Goal: Task Accomplishment & Management: Use online tool/utility

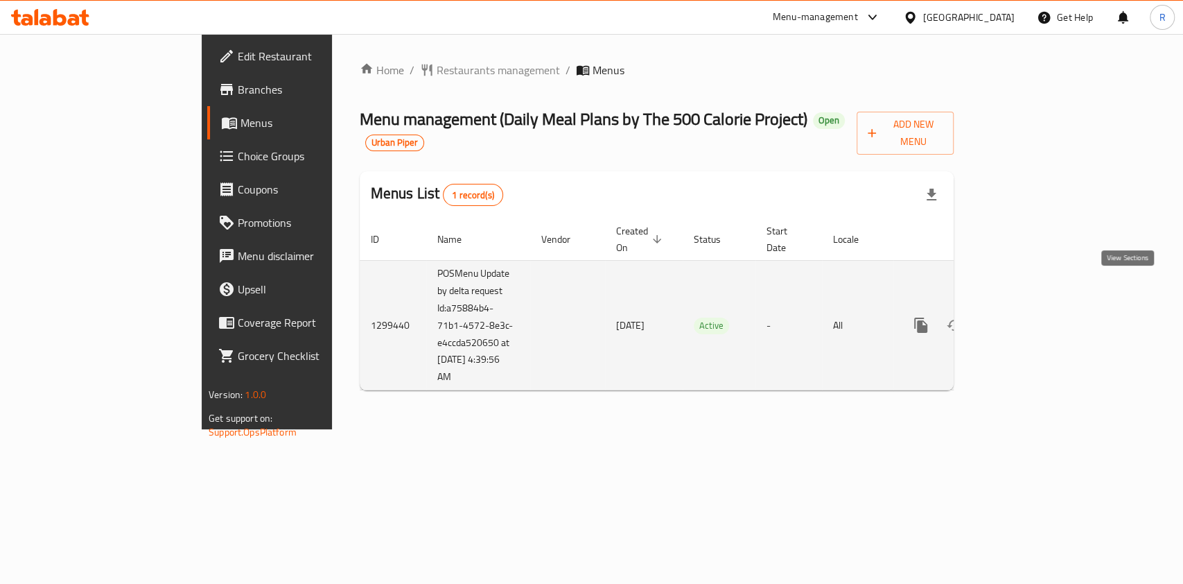
click at [1030, 317] on icon "enhanced table" at bounding box center [1021, 325] width 17 height 17
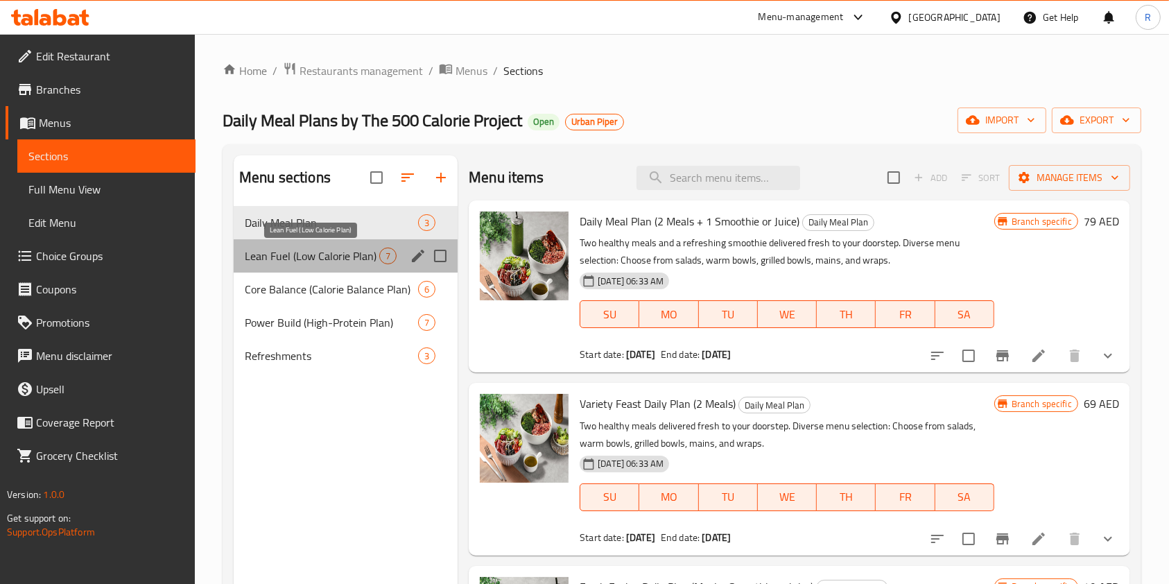
click at [302, 255] on span "Lean Fuel (Low Calorie Plan)" at bounding box center [312, 255] width 134 height 17
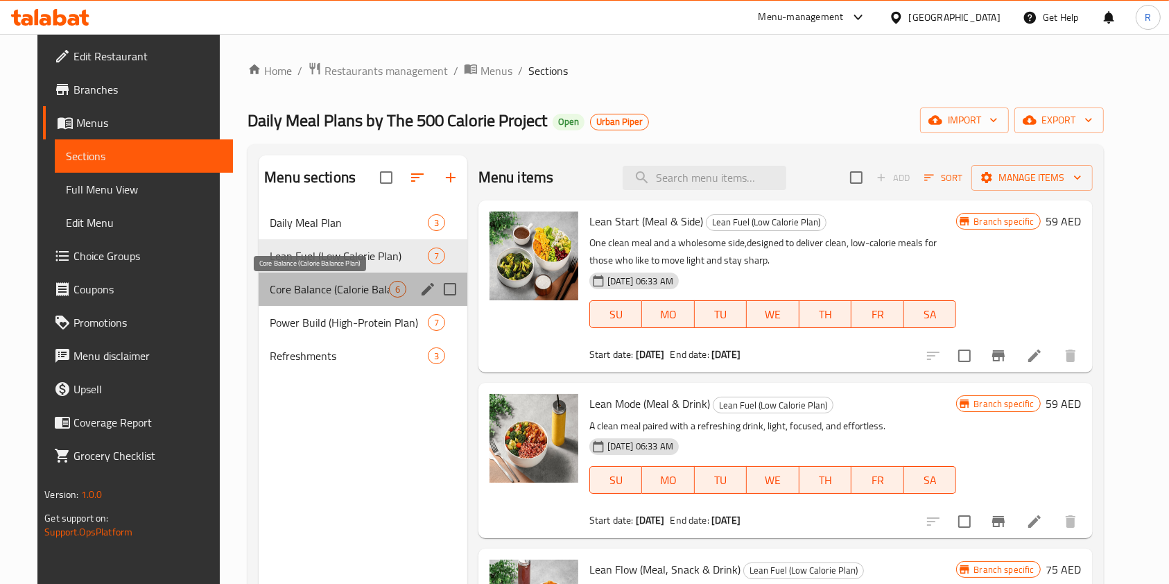
click at [327, 285] on span "Core Balance (Calorie Balance Plan)" at bounding box center [329, 289] width 119 height 17
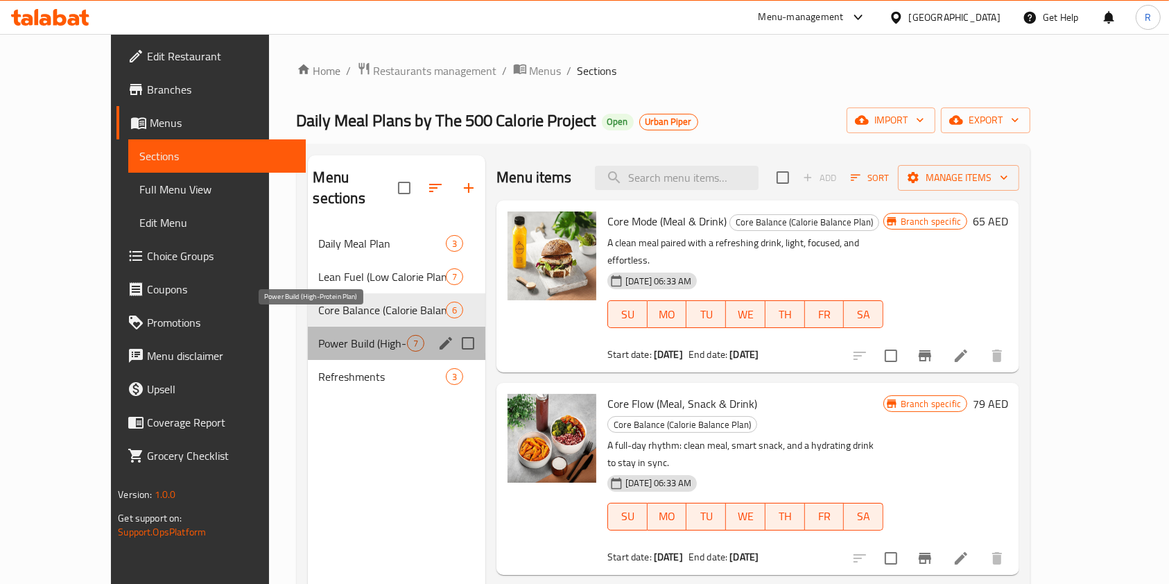
drag, startPoint x: 321, startPoint y: 314, endPoint x: 306, endPoint y: 338, distance: 28.1
click at [322, 335] on span "Power Build (High-Protein Plan)" at bounding box center [363, 343] width 89 height 17
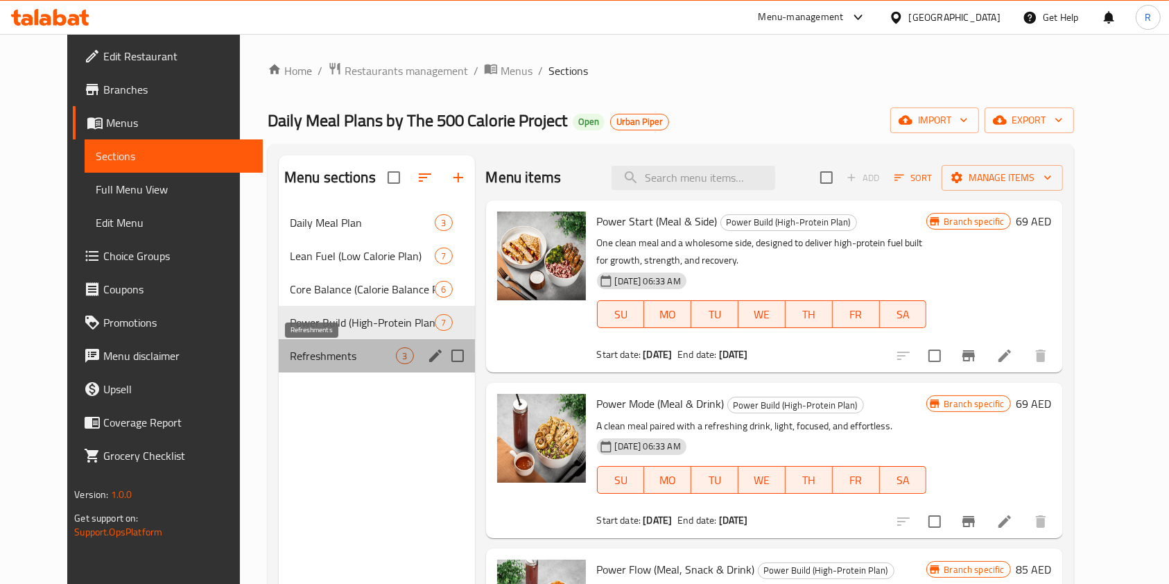
click at [292, 355] on span "Refreshments" at bounding box center [343, 355] width 107 height 17
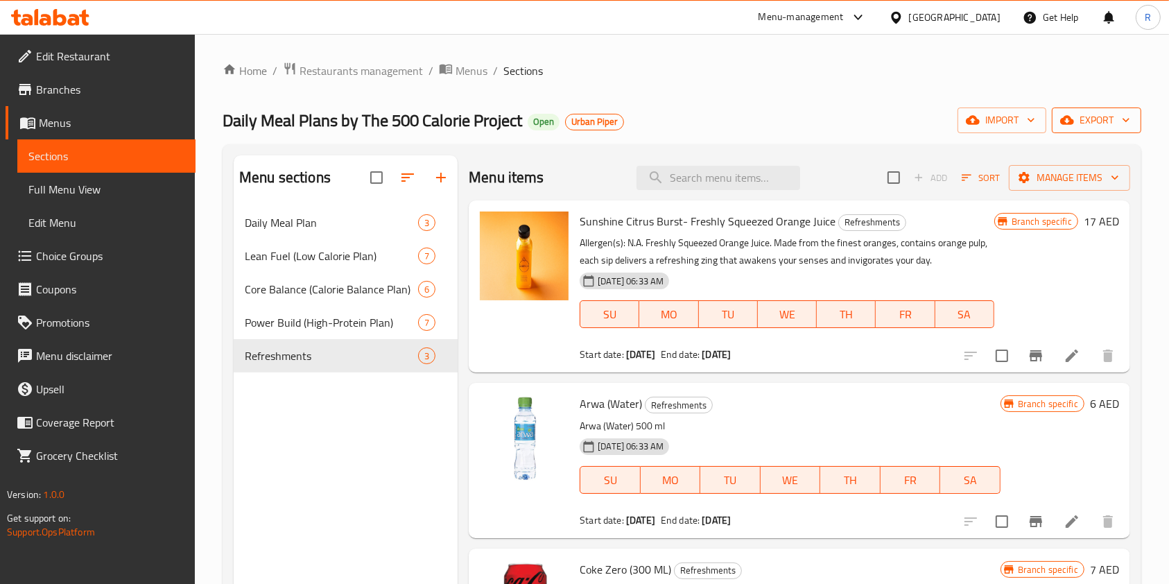
click at [1096, 114] on span "export" at bounding box center [1096, 120] width 67 height 17
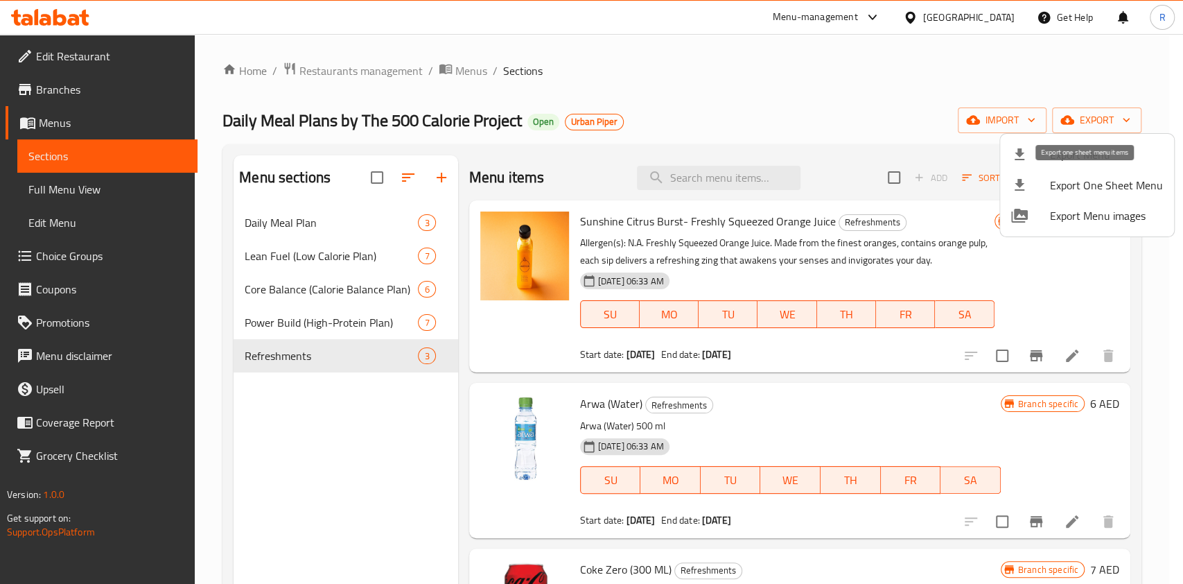
click at [1104, 180] on span "Export One Sheet Menu" at bounding box center [1106, 185] width 113 height 17
click at [342, 69] on div at bounding box center [591, 292] width 1183 height 584
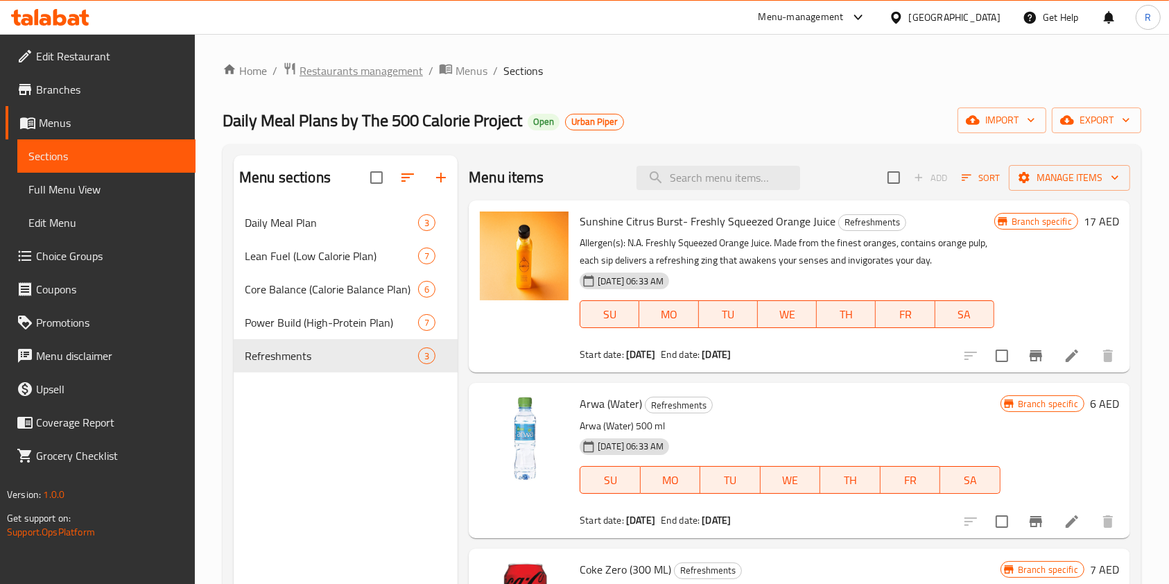
click at [349, 73] on span "Restaurants management" at bounding box center [360, 70] width 123 height 17
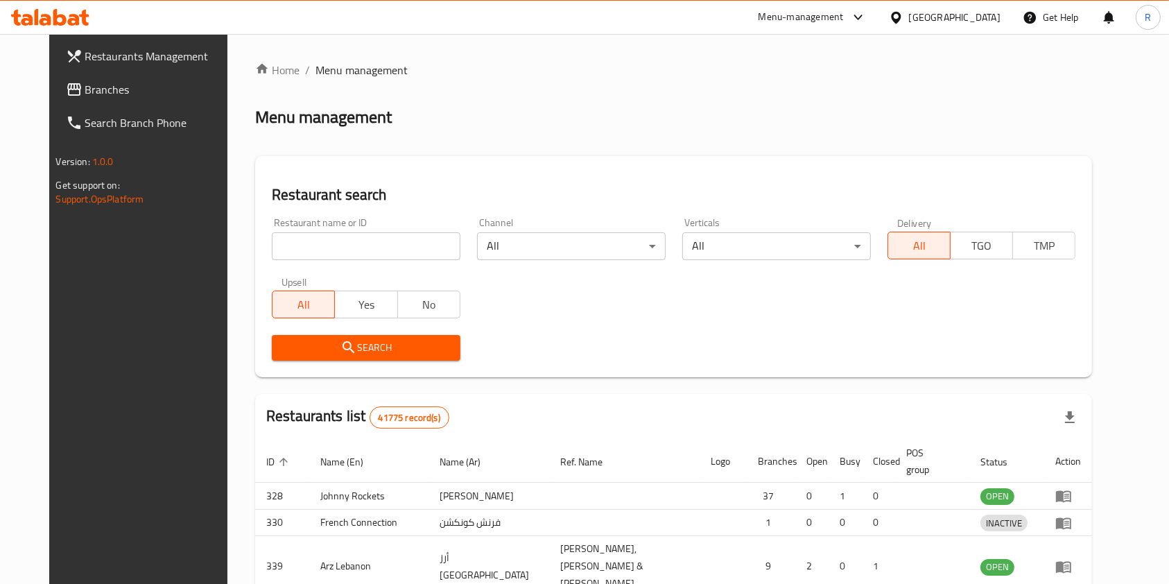
click at [320, 239] on div "Home / Menu management Menu management Restaurant search Restaurant name or ID …" at bounding box center [673, 455] width 837 height 786
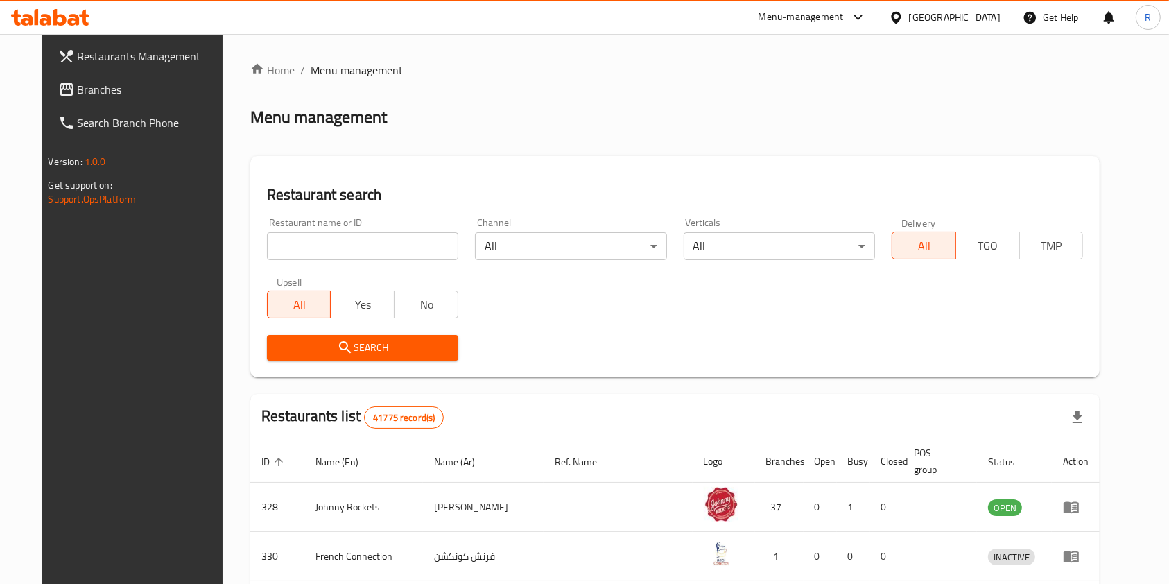
click at [330, 245] on input "search" at bounding box center [362, 246] width 191 height 28
type input "500 calorie"
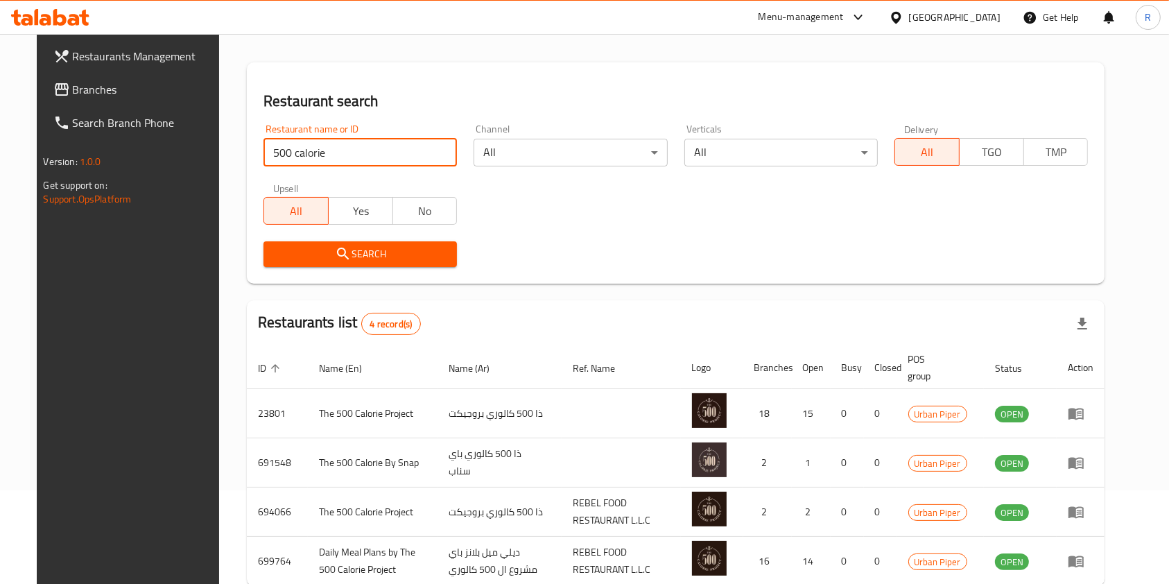
scroll to position [168, 0]
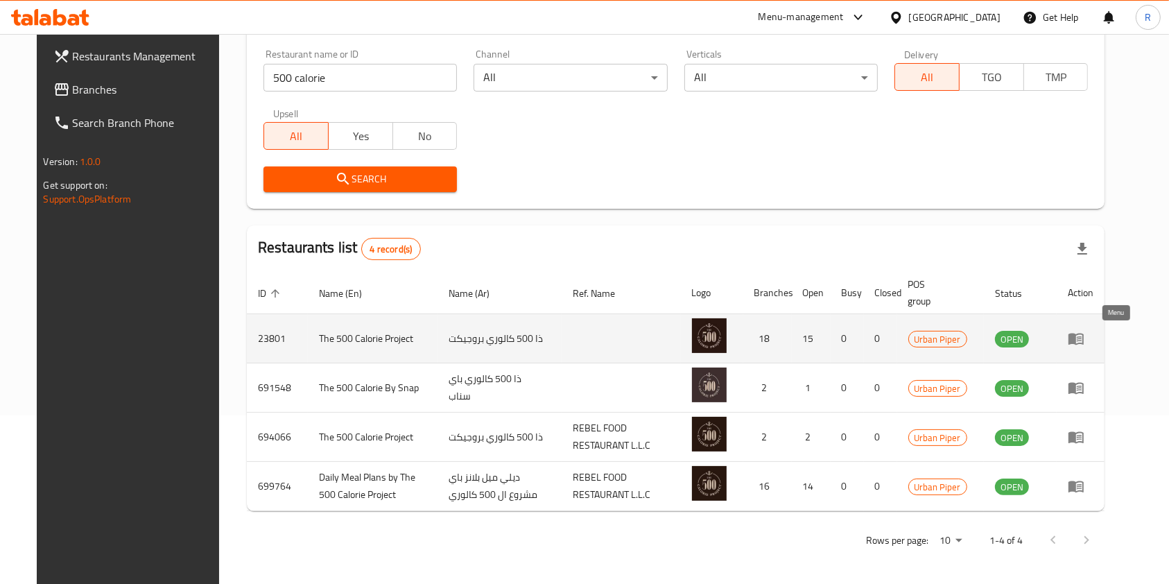
click at [1084, 341] on icon "enhanced table" at bounding box center [1076, 338] width 17 height 17
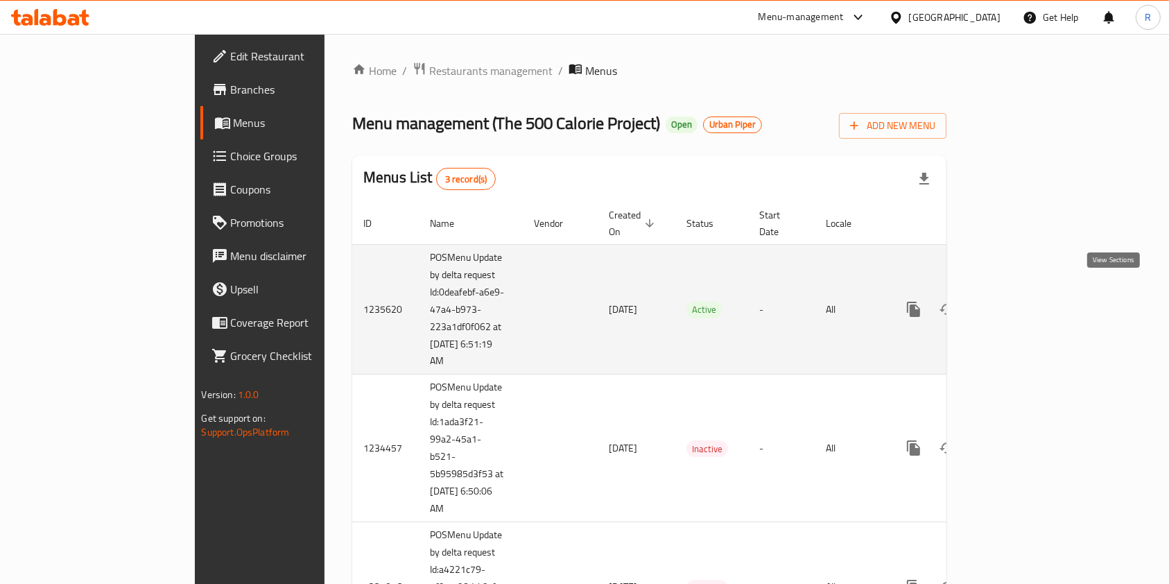
click at [1022, 301] on icon "enhanced table" at bounding box center [1013, 309] width 17 height 17
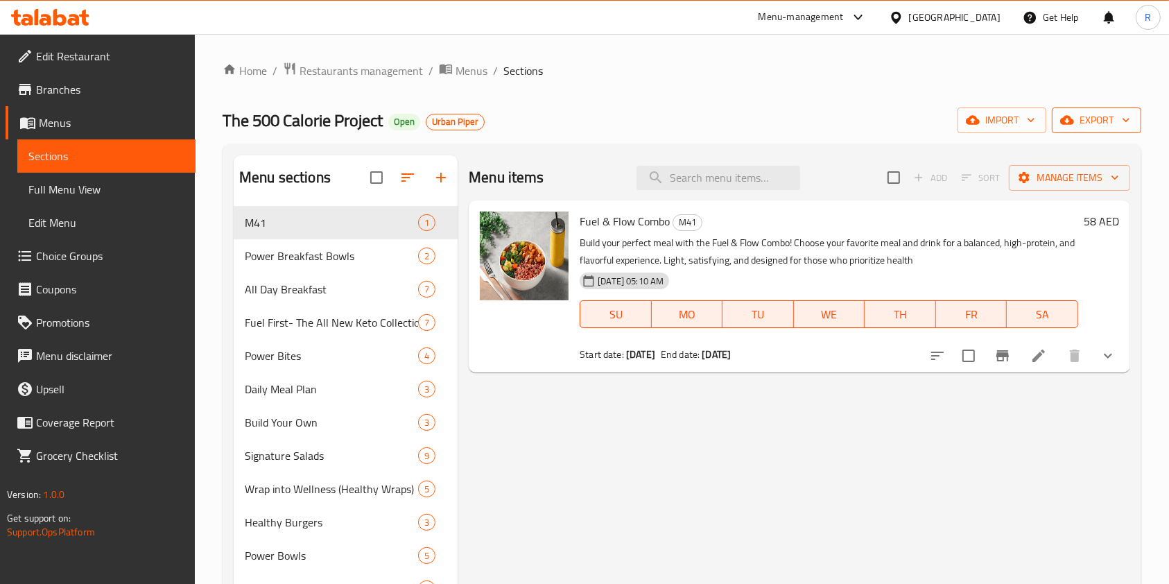
click at [1113, 119] on span "export" at bounding box center [1096, 120] width 67 height 17
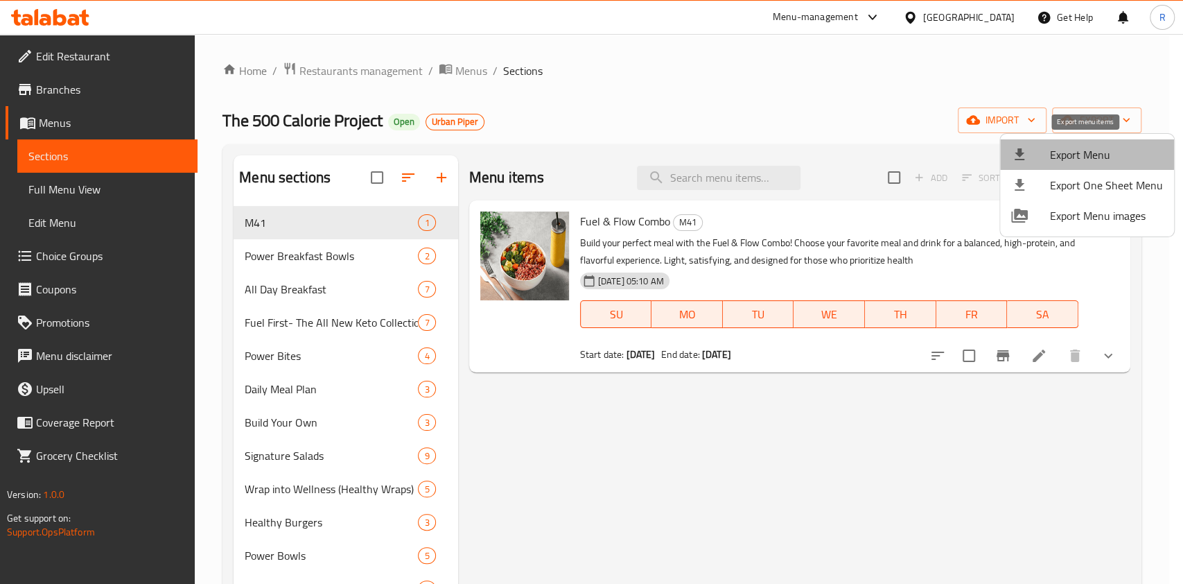
click at [1093, 153] on span "Export Menu" at bounding box center [1106, 154] width 113 height 17
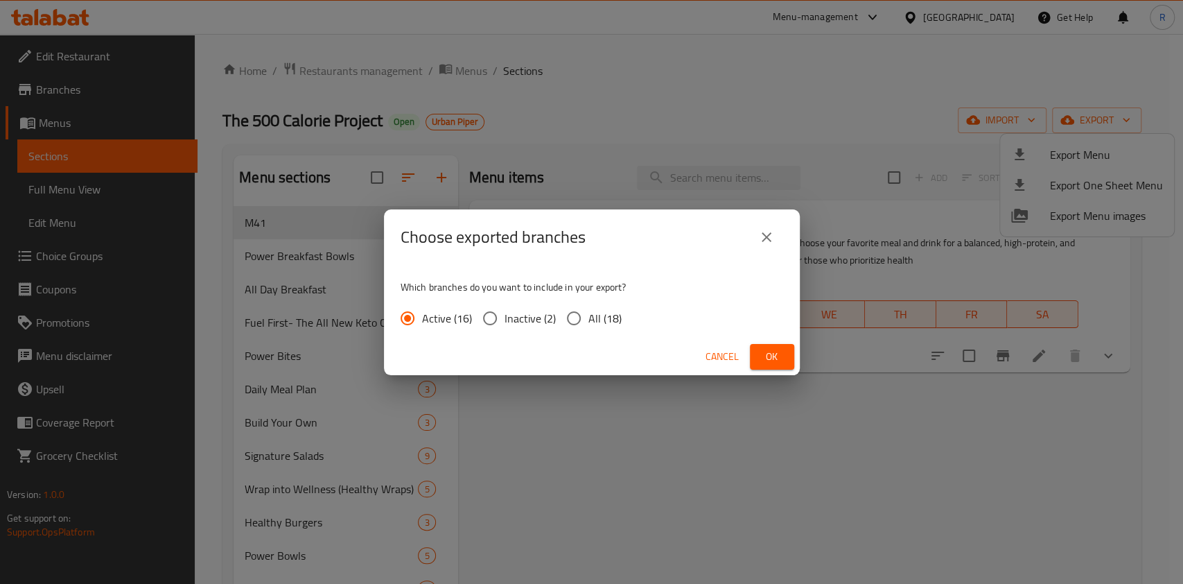
click at [776, 233] on button "close" at bounding box center [766, 236] width 33 height 33
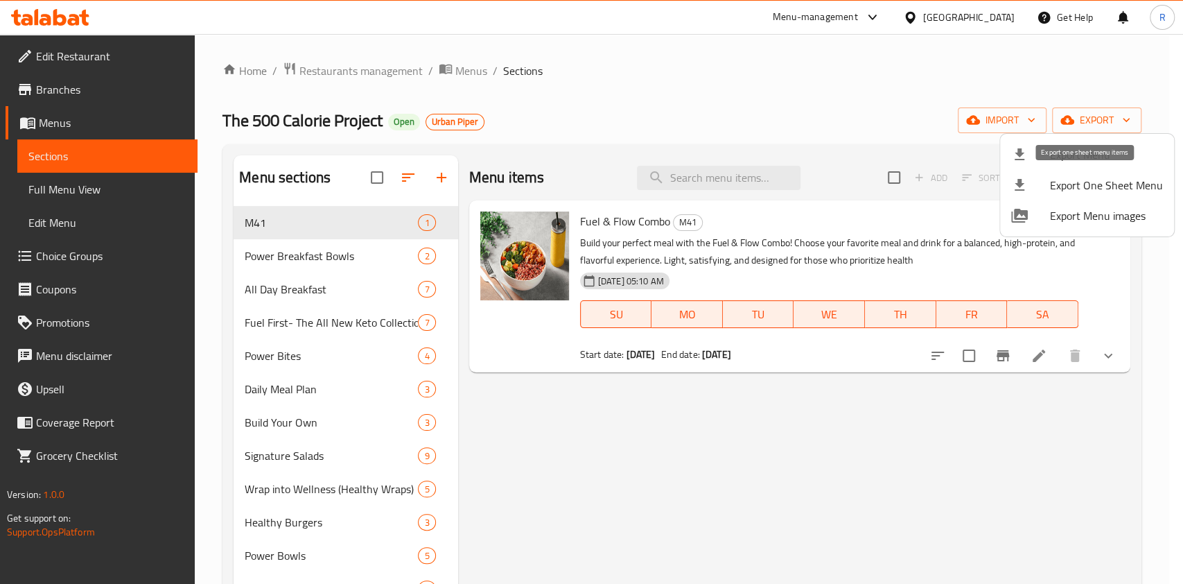
click at [1089, 188] on span "Export One Sheet Menu" at bounding box center [1106, 185] width 113 height 17
